Goal: Communication & Community: Answer question/provide support

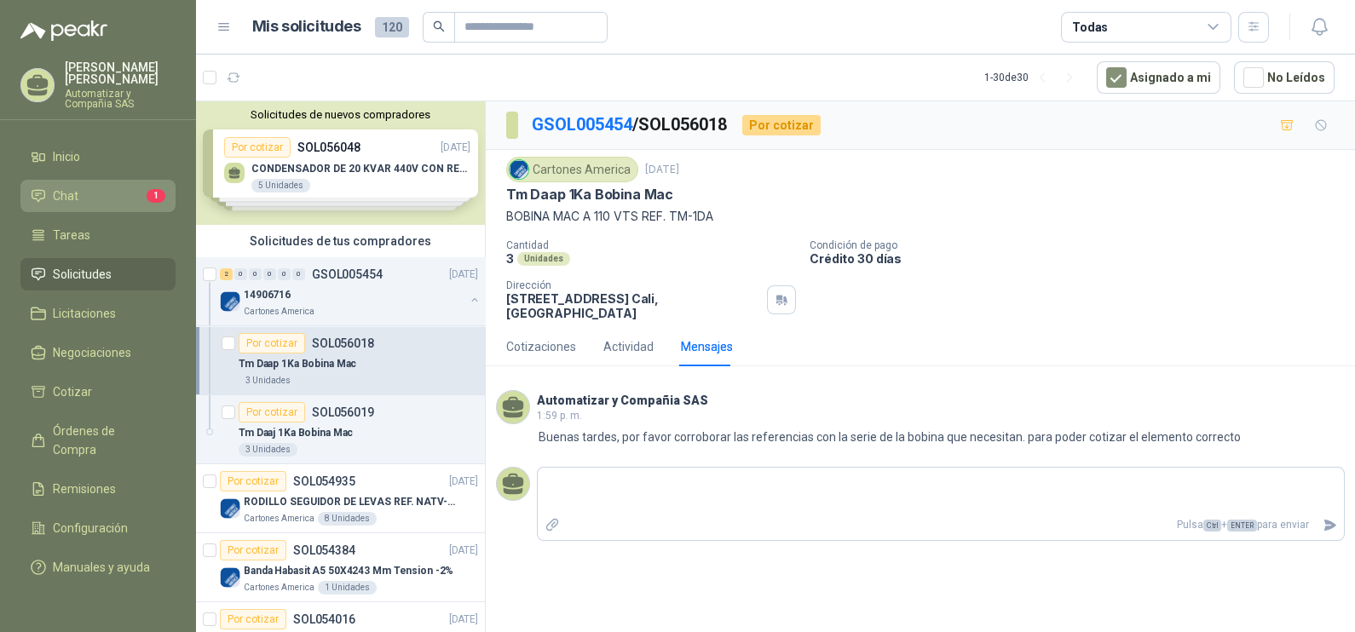
click at [136, 180] on link "Chat 1" at bounding box center [97, 196] width 155 height 32
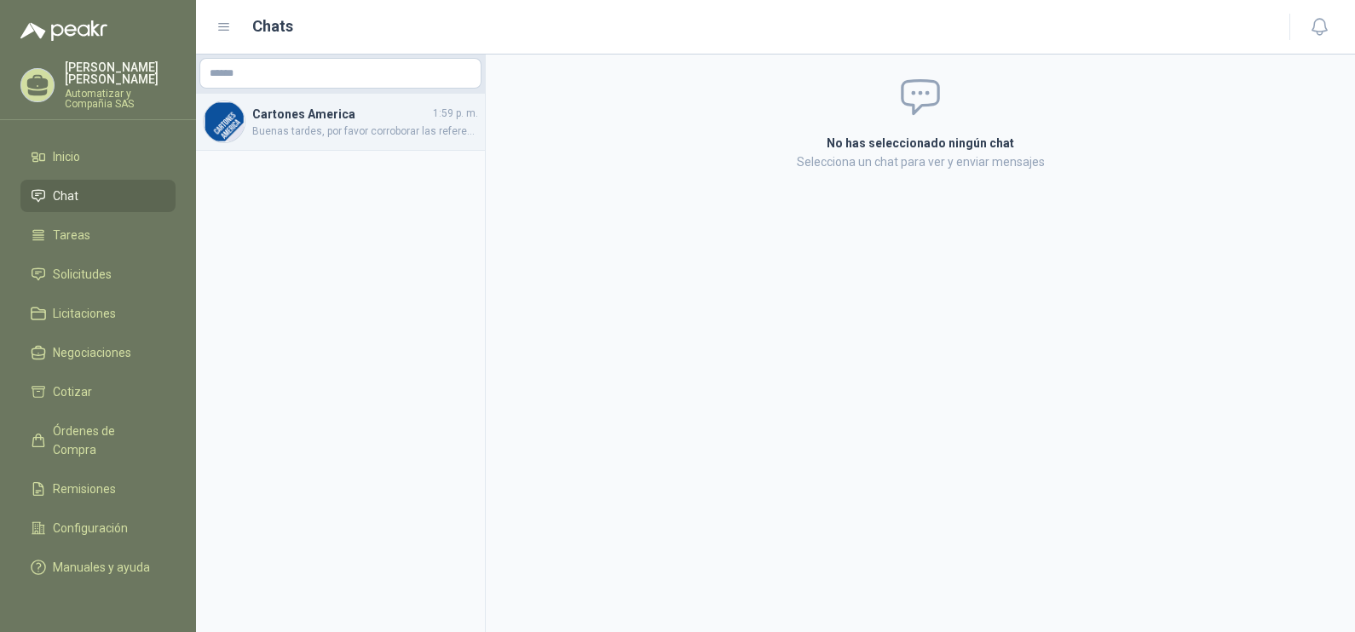
click at [318, 129] on span "Buenas tardes, por favor corroborar las referencias con la serie de la bobina q…" at bounding box center [365, 132] width 226 height 16
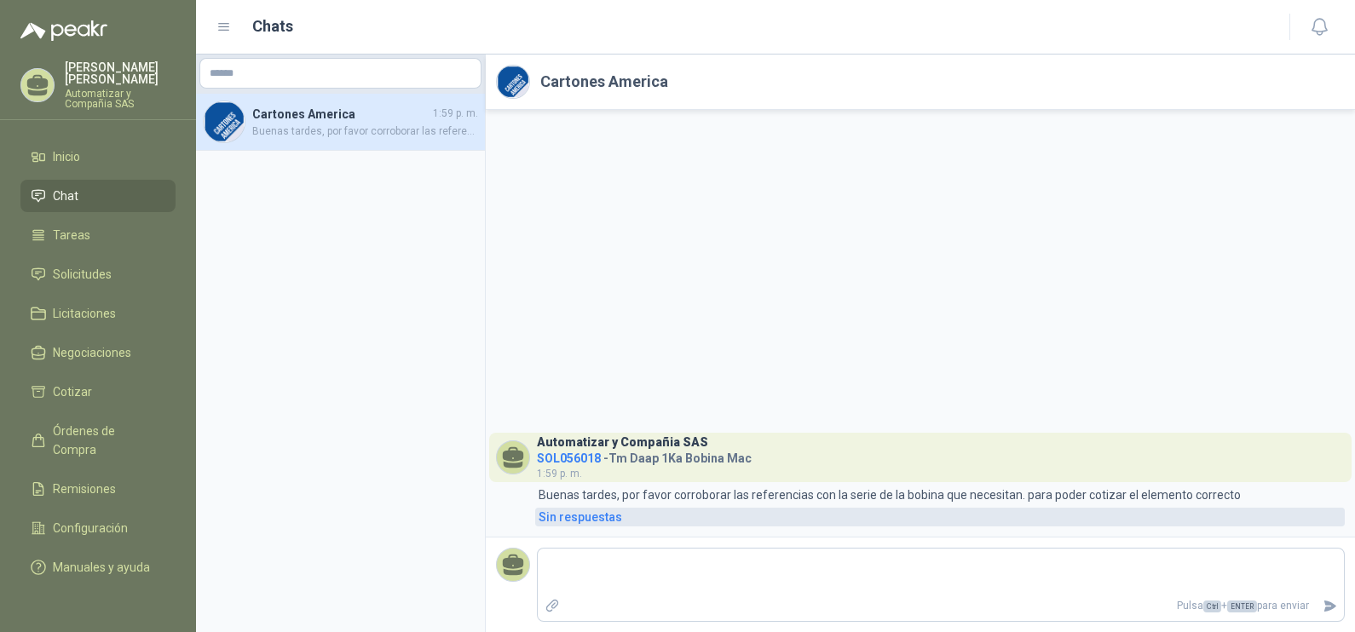
click at [562, 527] on div "Sin respuestas" at bounding box center [581, 517] width 84 height 19
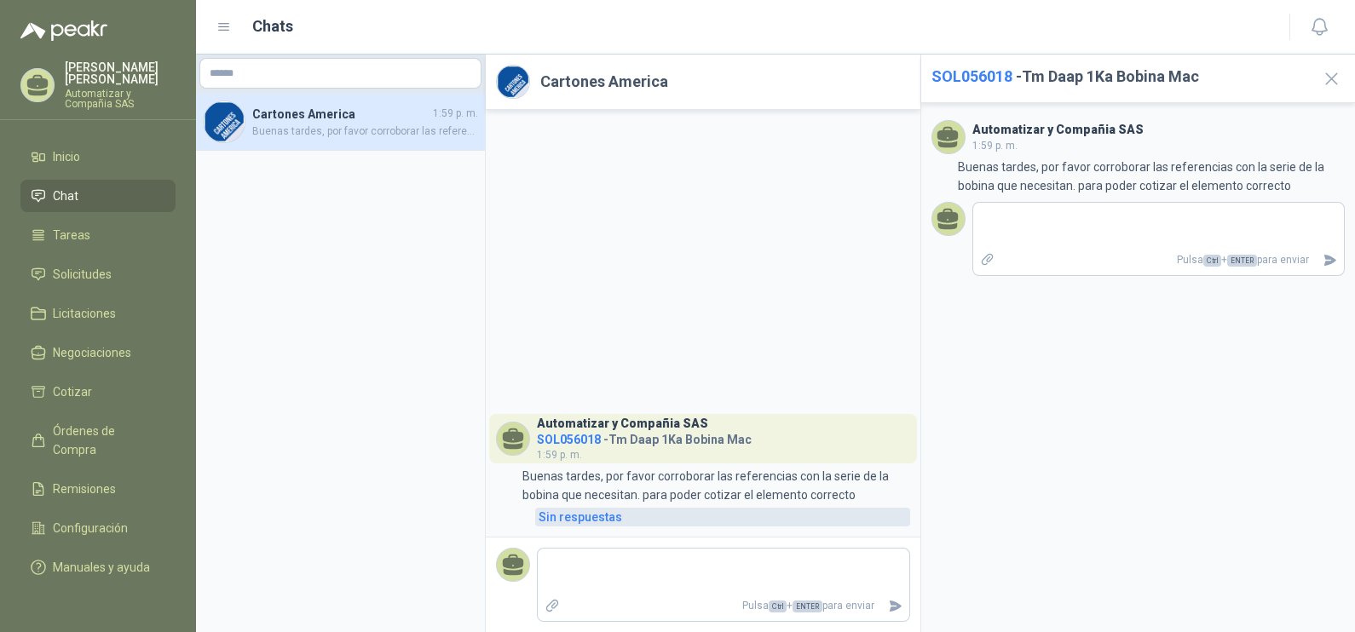
click at [562, 527] on div "Sin respuestas" at bounding box center [581, 517] width 84 height 19
click at [1330, 82] on icon "button" at bounding box center [1331, 78] width 21 height 21
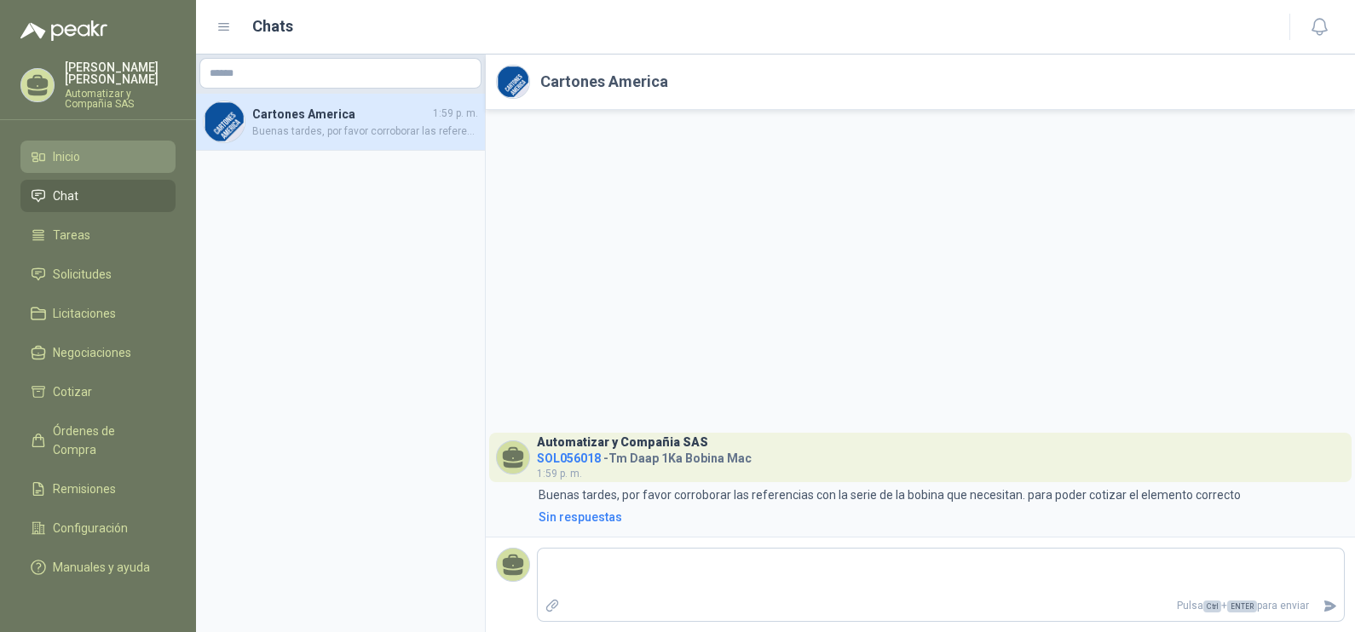
click at [91, 147] on li "Inicio" at bounding box center [98, 156] width 135 height 19
